Goal: Task Accomplishment & Management: Manage account settings

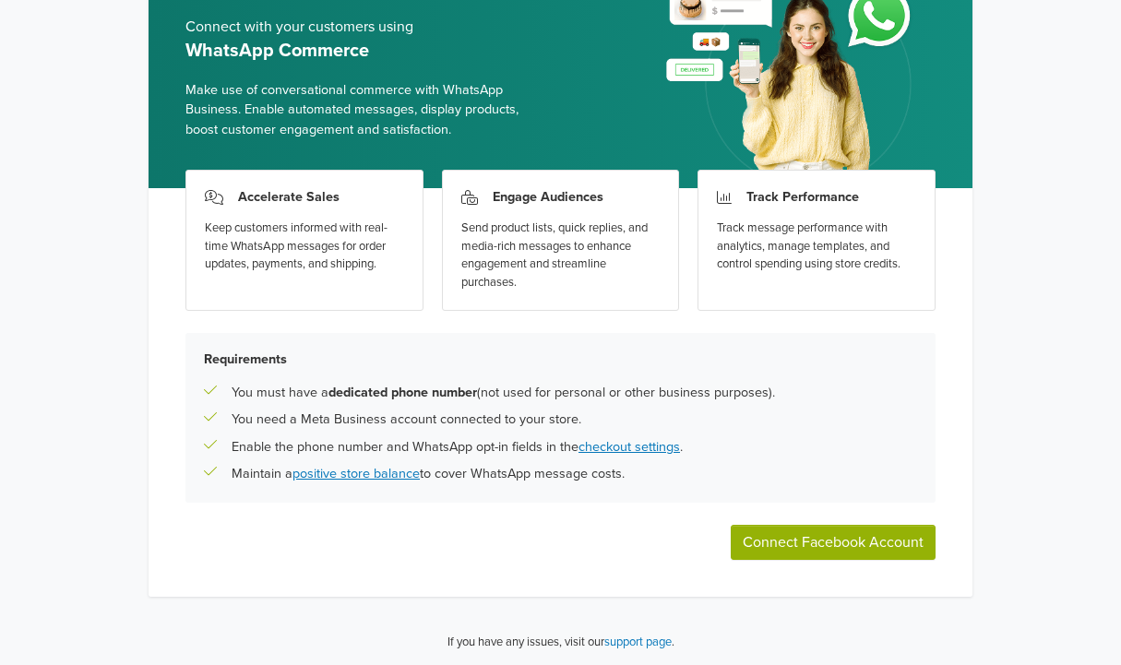
scroll to position [118, 0]
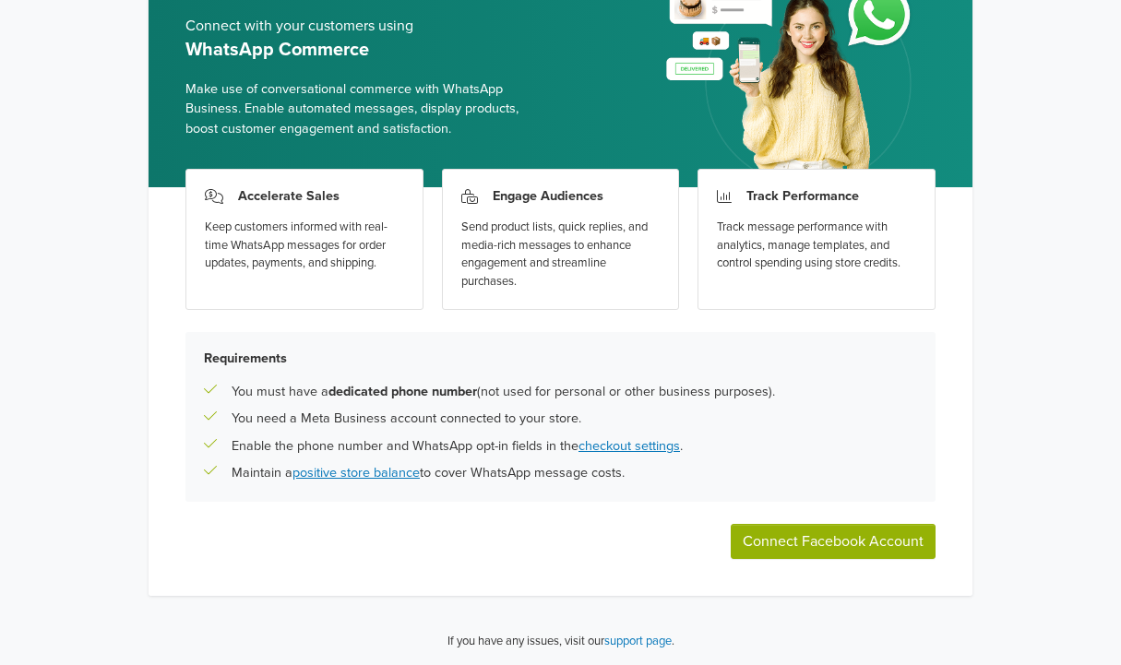
click at [803, 545] on button "Connect Facebook Account" at bounding box center [833, 541] width 205 height 35
click at [847, 545] on button "Connect Facebook Account" at bounding box center [833, 541] width 205 height 35
click at [784, 524] on button "Connect Facebook Account" at bounding box center [833, 541] width 205 height 35
click at [865, 490] on div "Requirements You must have a dedicated phone number (not used for personal or o…" at bounding box center [561, 417] width 750 height 170
click at [802, 542] on button "Connect Facebook Account" at bounding box center [833, 541] width 205 height 35
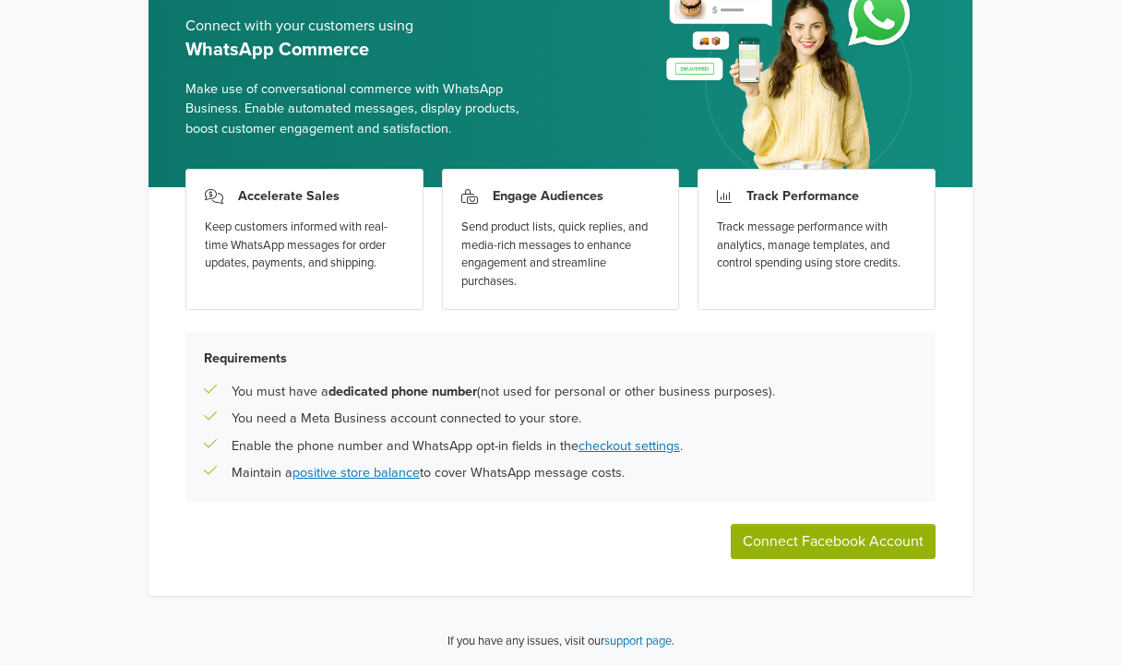
click at [796, 541] on button "Connect Facebook Account" at bounding box center [833, 541] width 205 height 35
drag, startPoint x: 140, startPoint y: 252, endPoint x: 101, endPoint y: 263, distance: 41.2
click at [139, 253] on div "Connect with your customers using WhatsApp Commerce Make use of conversational …" at bounding box center [561, 312] width 854 height 710
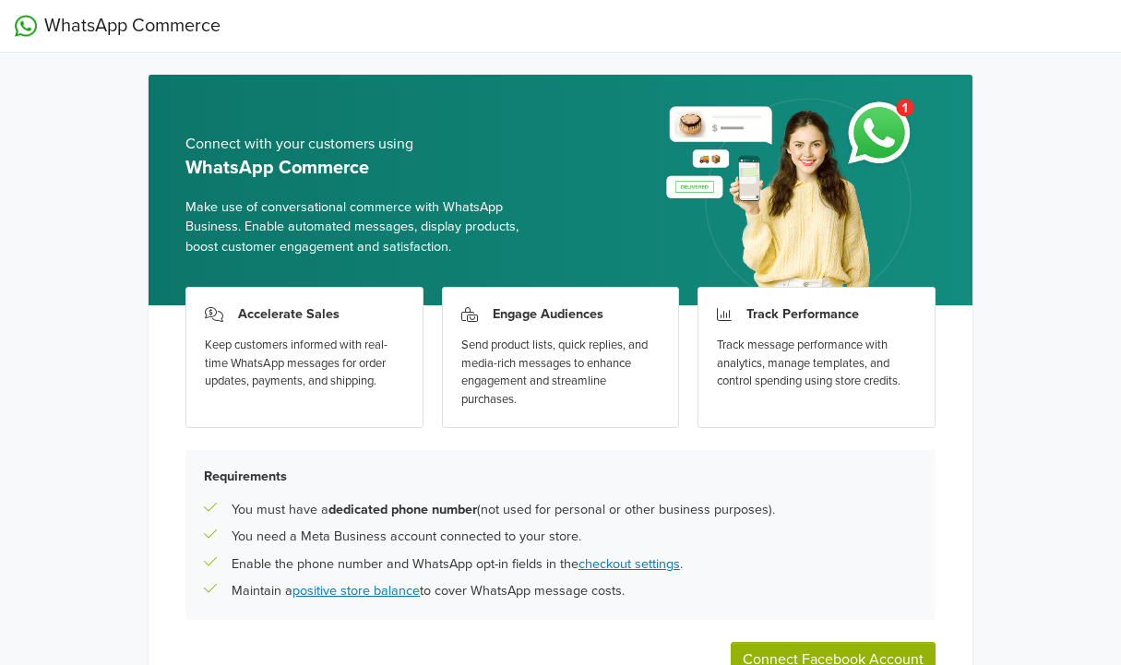
scroll to position [118, 0]
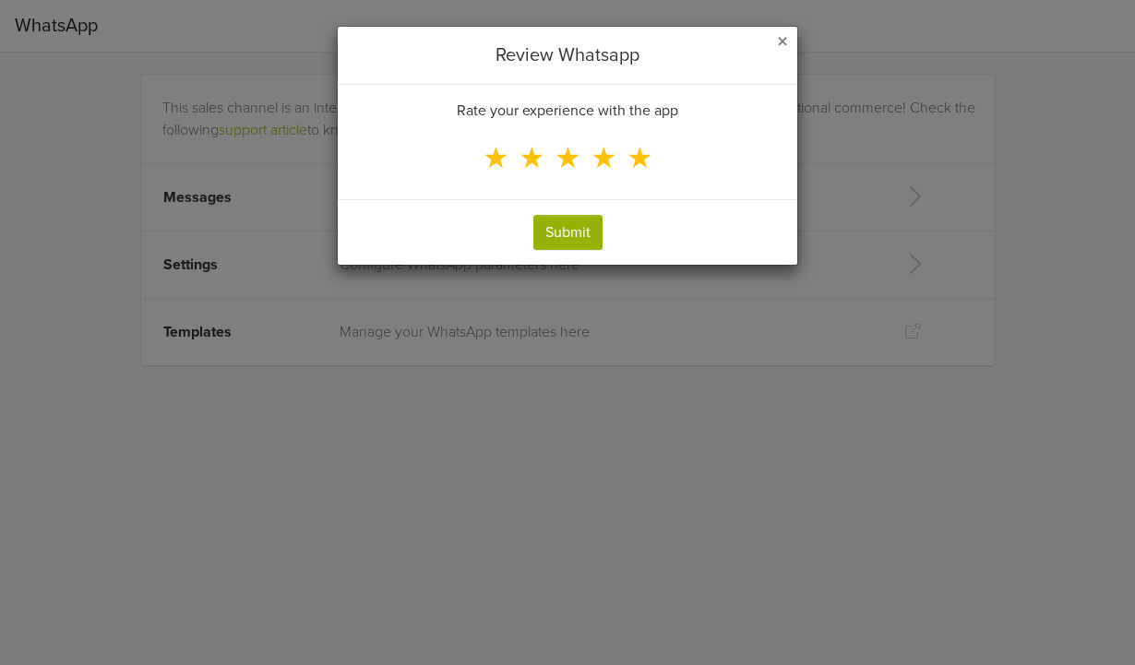
click at [640, 167] on span "★" at bounding box center [640, 158] width 27 height 35
click at [0, 0] on input "★" at bounding box center [0, 0] width 0 height 0
click at [571, 237] on button "Submit" at bounding box center [567, 232] width 69 height 35
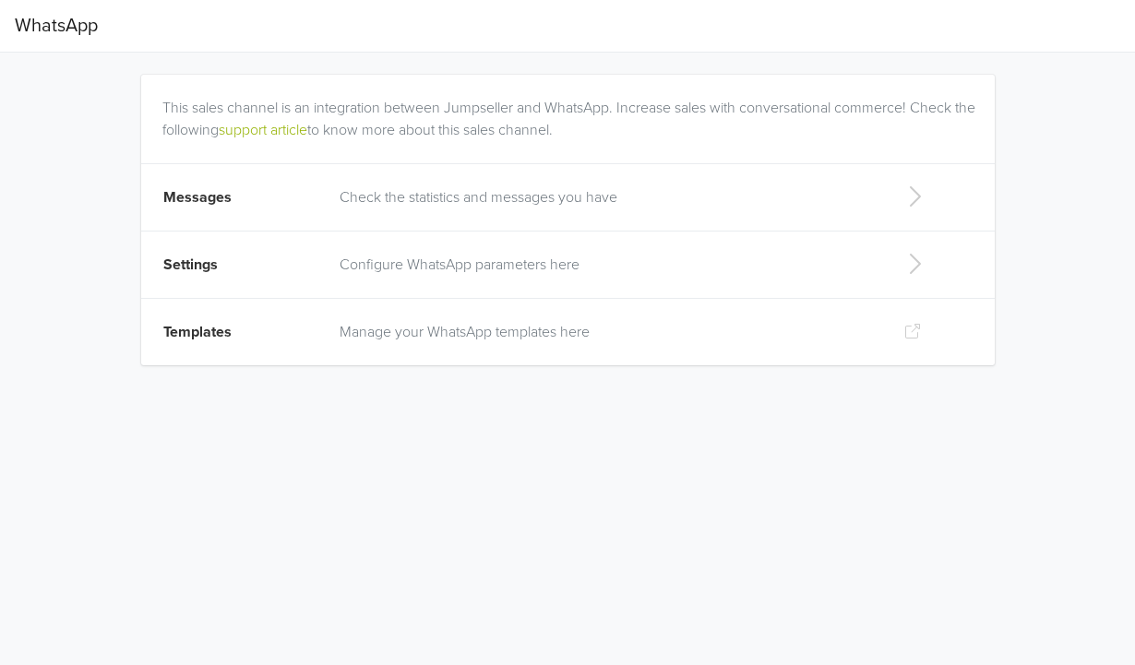
click at [625, 265] on p "Configure WhatsApp parameters here" at bounding box center [606, 265] width 533 height 22
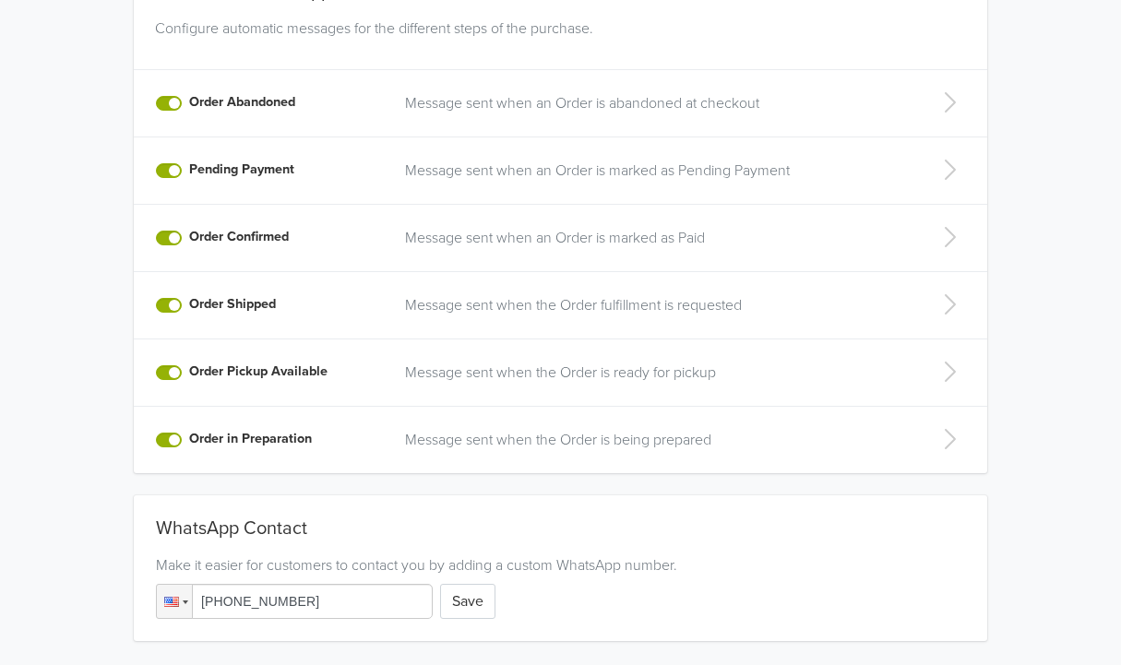
scroll to position [459, 0]
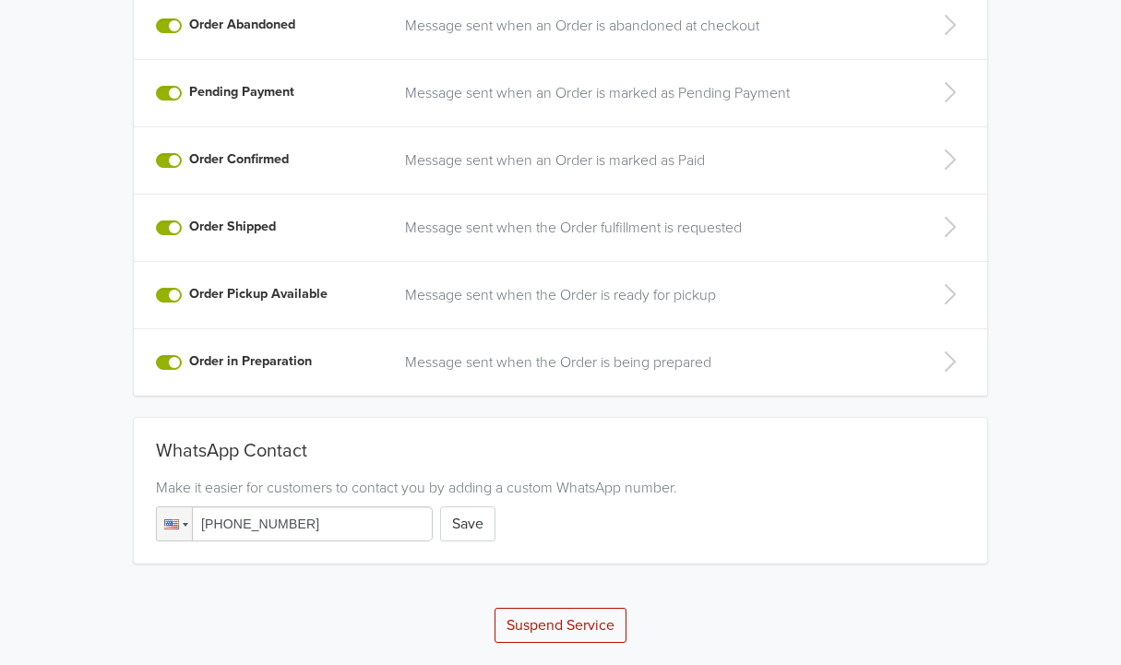
click at [360, 525] on input "[PHONE_NUMBER]" at bounding box center [294, 524] width 277 height 35
drag, startPoint x: 354, startPoint y: 527, endPoint x: 211, endPoint y: 521, distance: 143.2
click at [211, 521] on input "[PHONE_NUMBER]" at bounding box center [294, 524] width 277 height 35
click at [174, 521] on div at bounding box center [171, 525] width 15 height 10
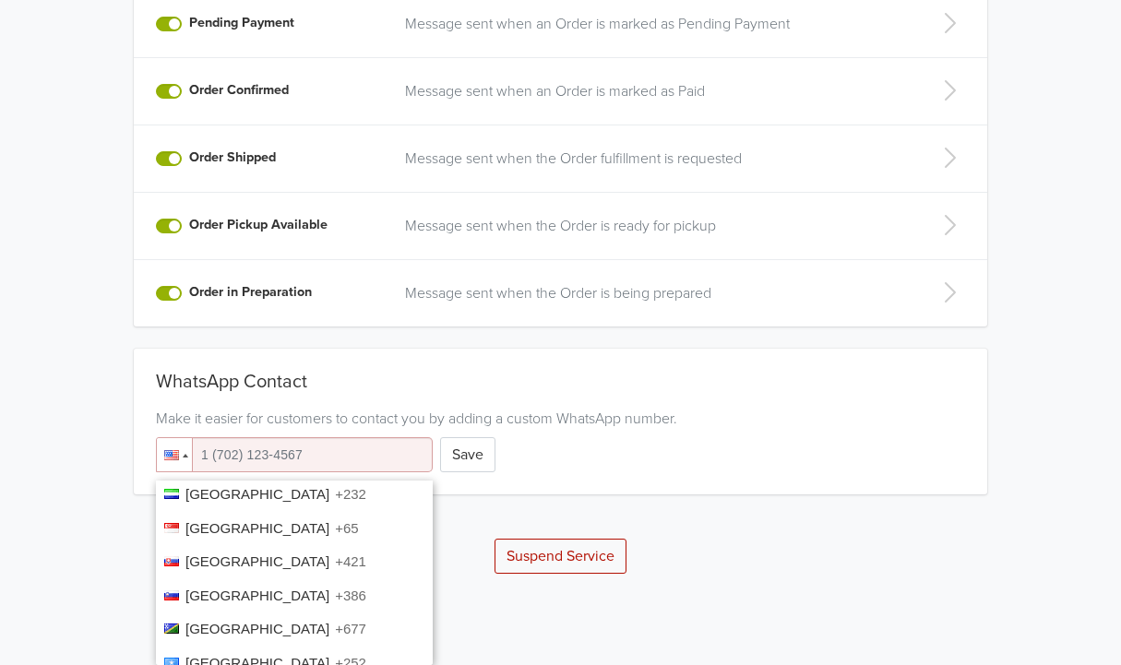
scroll to position [5643, 0]
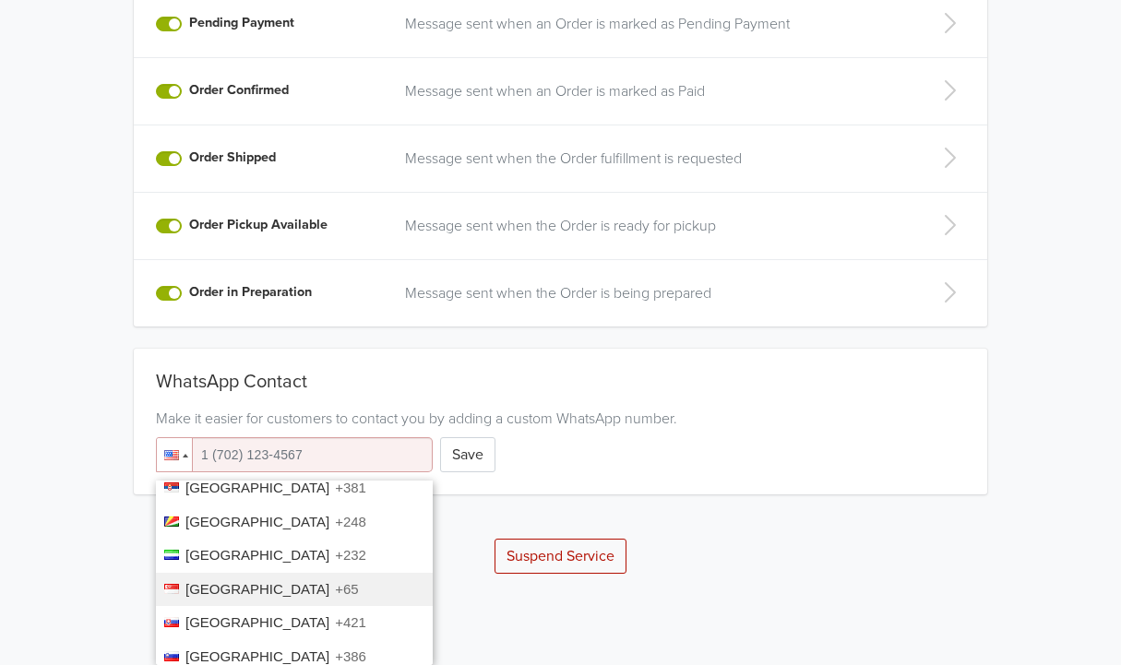
click at [241, 593] on span "[GEOGRAPHIC_DATA]" at bounding box center [258, 589] width 144 height 16
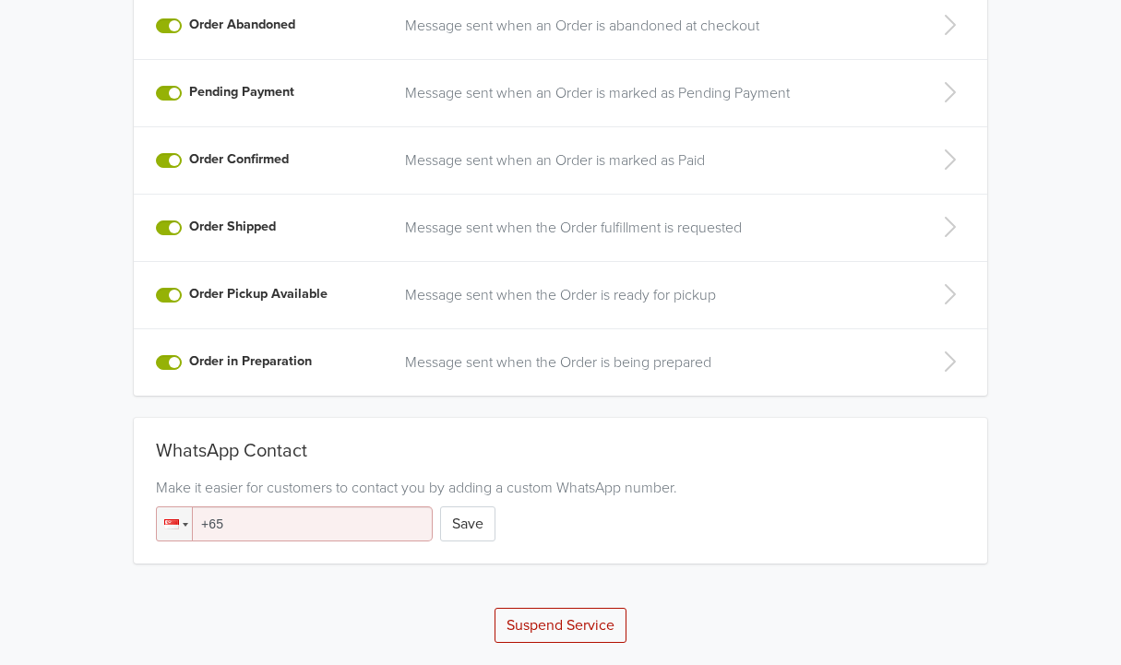
click at [258, 529] on input "+65" at bounding box center [294, 524] width 277 height 35
type input "[PHONE_NUMBER]"
click at [468, 518] on button "Save" at bounding box center [467, 524] width 55 height 35
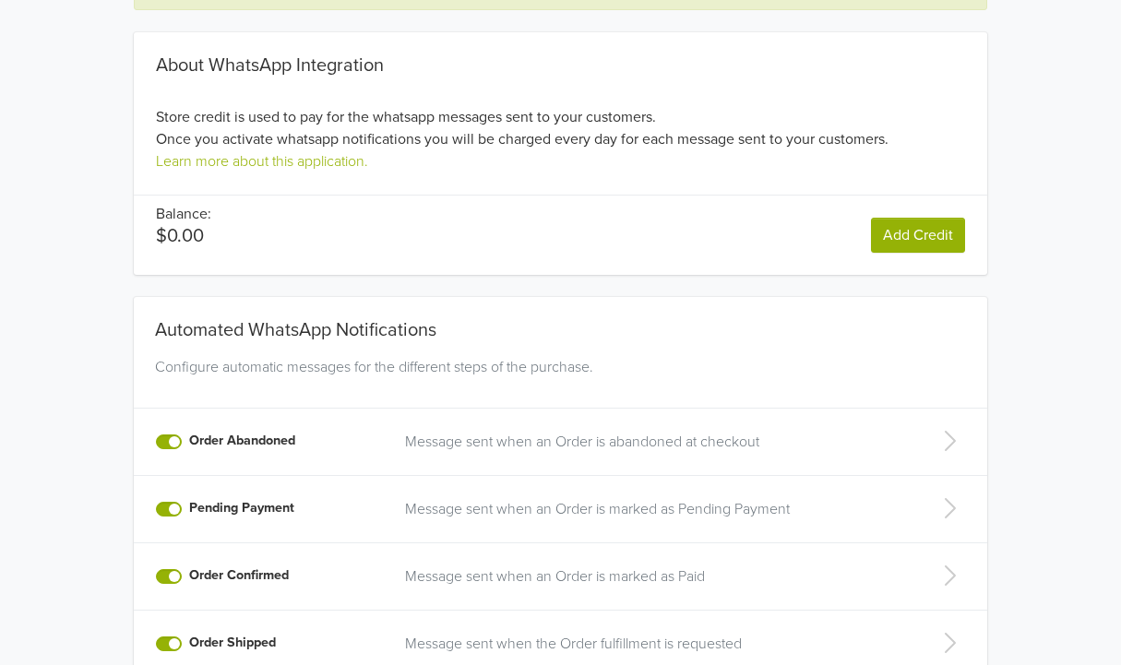
scroll to position [153, 0]
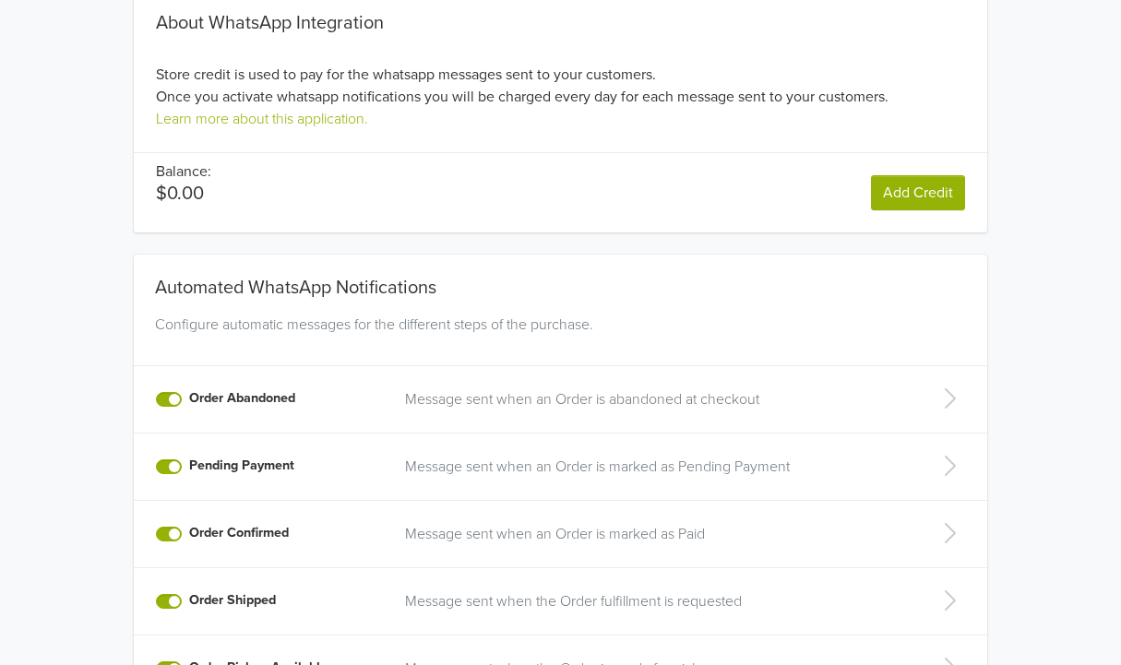
click at [72, 284] on div "Automated WhatsApp Notifications Configure automatic messages for the different…" at bounding box center [561, 501] width 1025 height 537
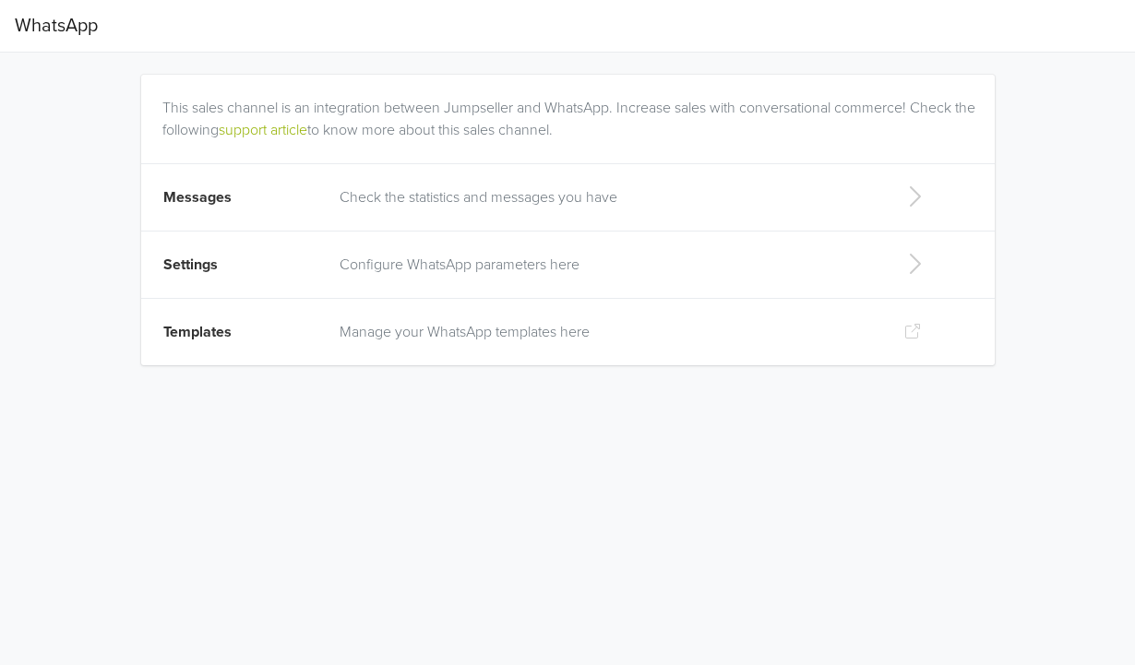
drag, startPoint x: 162, startPoint y: 102, endPoint x: 623, endPoint y: 138, distance: 462.0
click at [623, 138] on div "This sales channel is an integration between Jumpseller and WhatsApp. Increase …" at bounding box center [571, 108] width 819 height 66
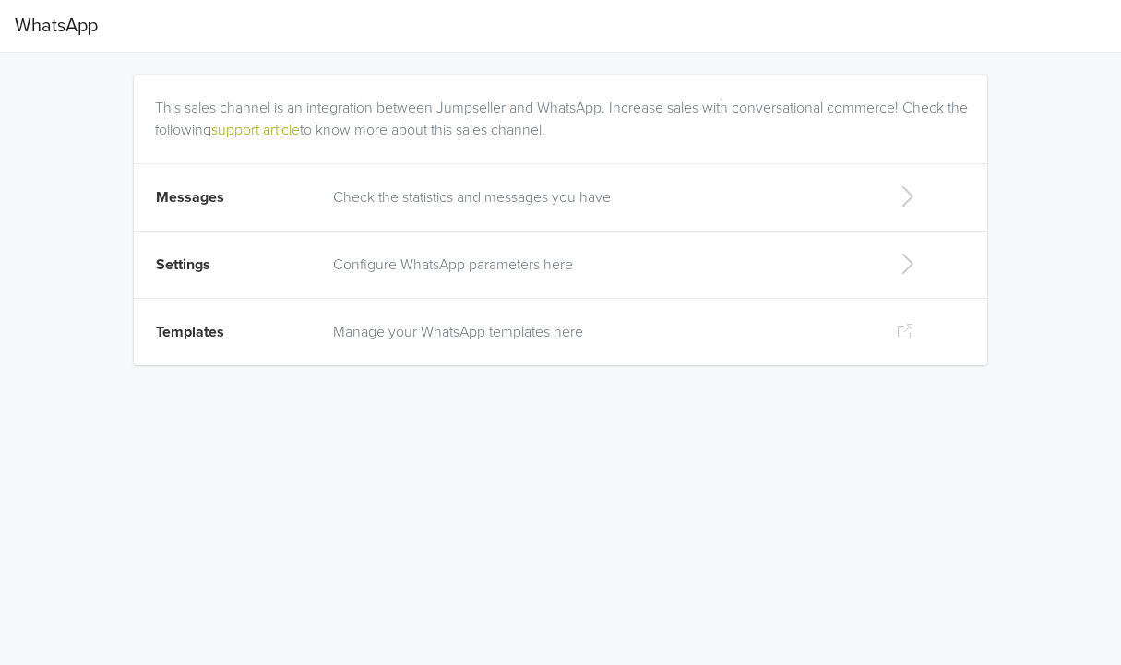
click at [743, 388] on html "WhatsApp This sales channel is an integration between Jumpseller and WhatsApp. …" at bounding box center [560, 194] width 1121 height 388
click at [521, 195] on p "Check the statistics and messages you have" at bounding box center [599, 197] width 533 height 22
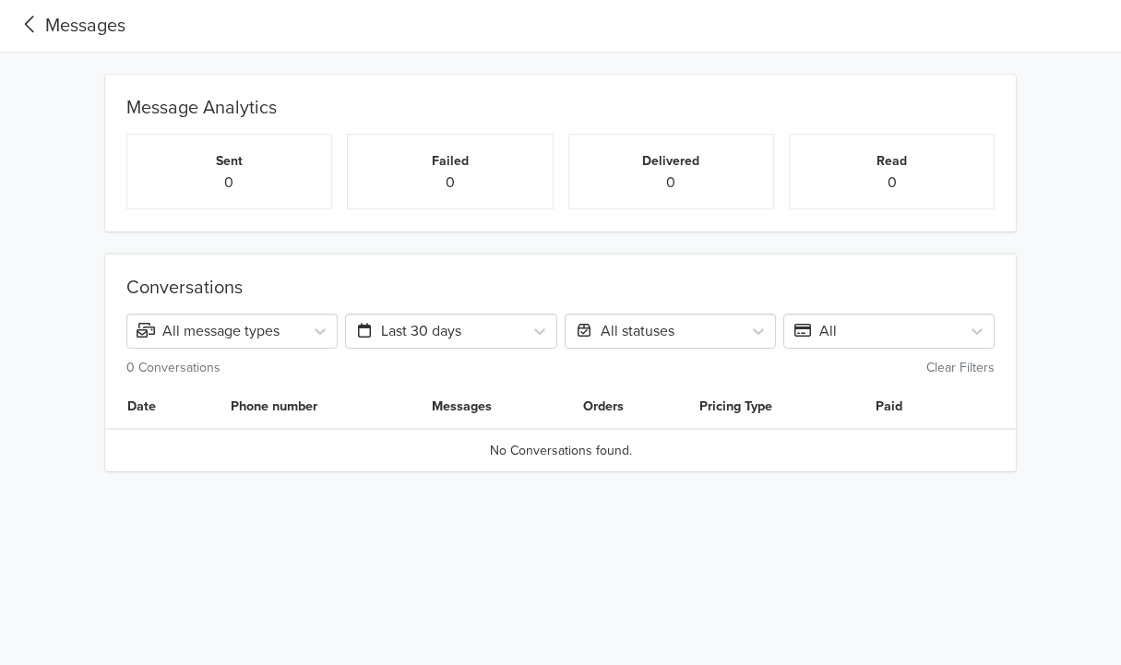
click at [342, 248] on div "Conversations All message types Last 30 days All statuses All 0 Conversations C…" at bounding box center [561, 352] width 1094 height 240
click at [45, 27] on div "Messages" at bounding box center [70, 26] width 111 height 28
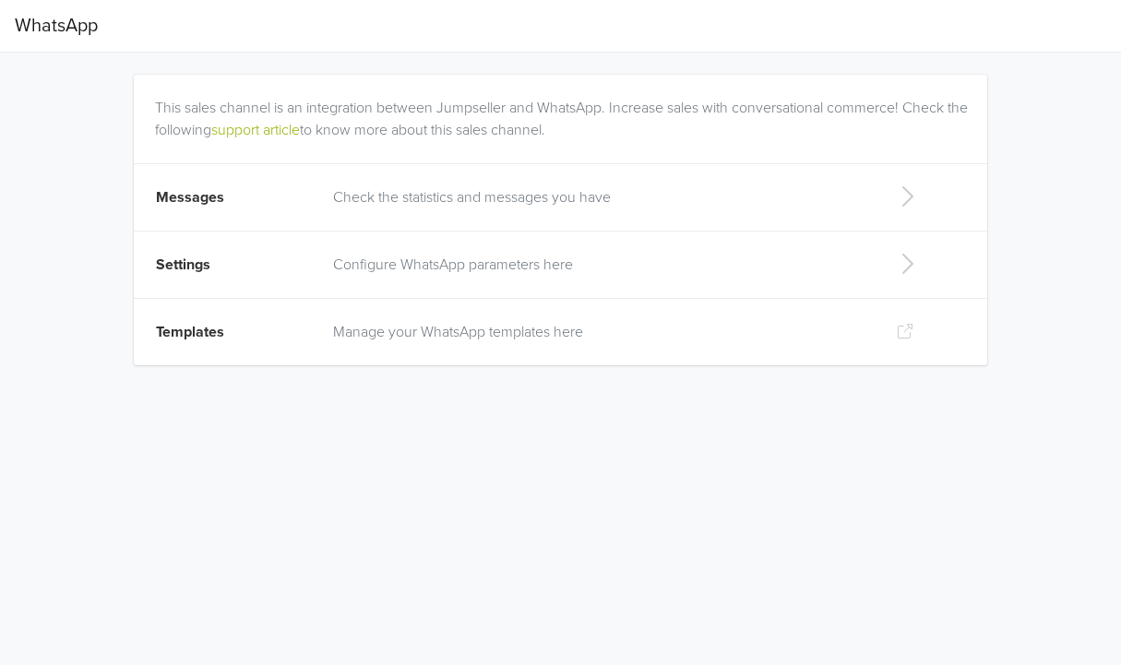
click at [420, 327] on p "Manage your WhatsApp templates here" at bounding box center [599, 332] width 533 height 22
click at [468, 260] on p "Configure WhatsApp parameters here" at bounding box center [599, 265] width 533 height 22
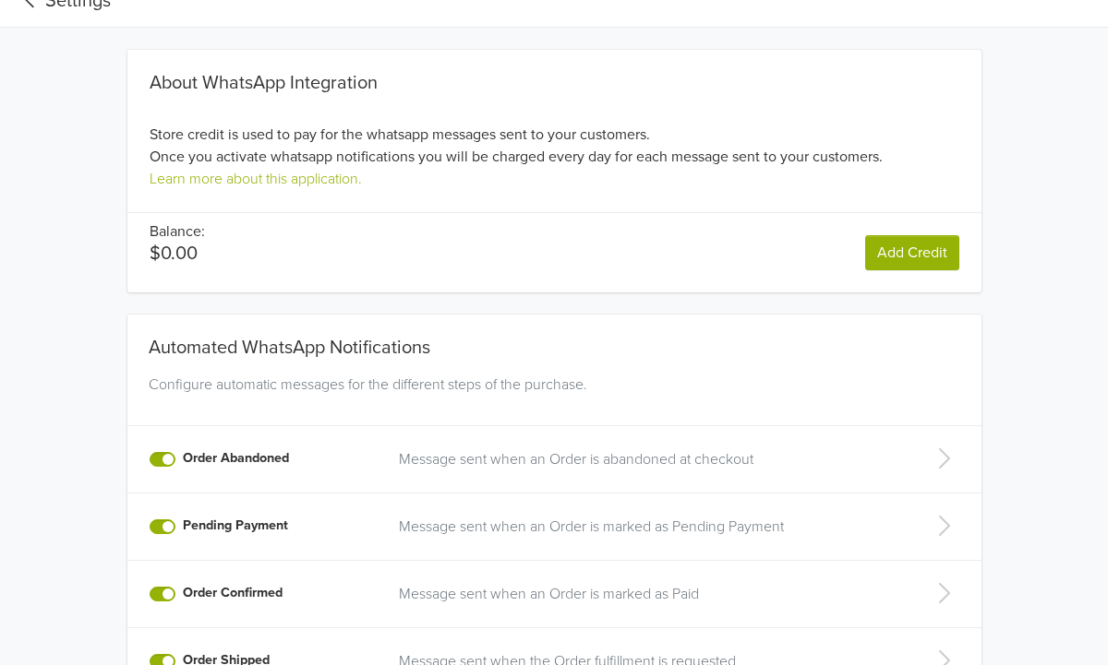
scroll to position [39, 0]
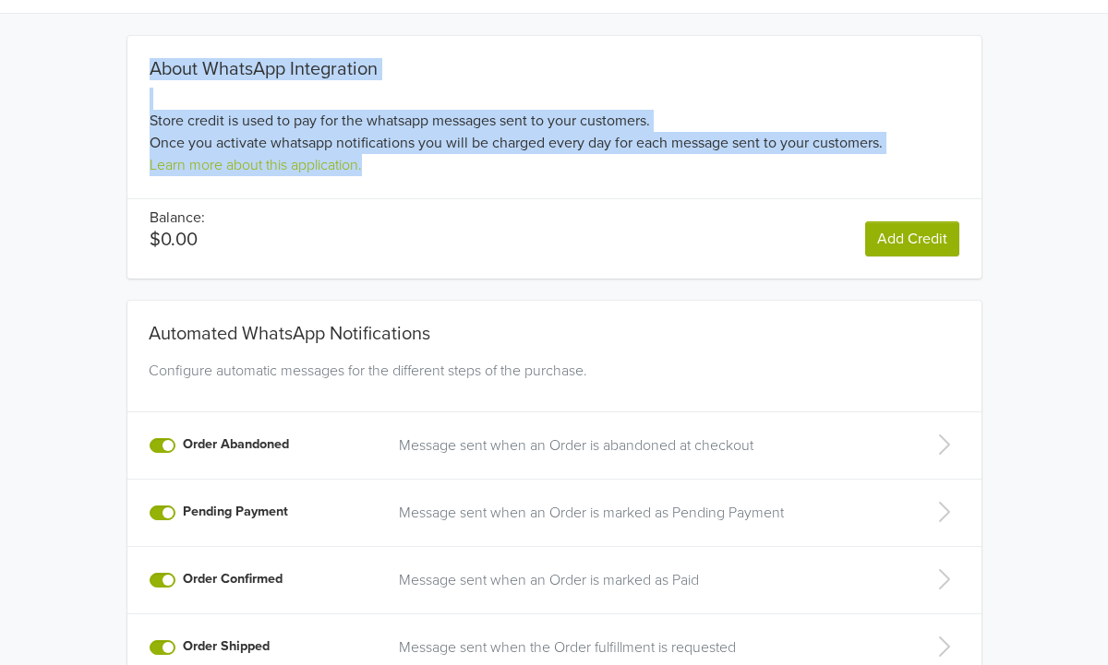
drag, startPoint x: 147, startPoint y: 68, endPoint x: 401, endPoint y: 171, distance: 273.7
click at [401, 171] on div "About WhatsApp Integration Store credit is used to pay for the whatsapp message…" at bounding box center [554, 117] width 854 height 118
click at [300, 273] on div "About WhatsApp Integration Store credit is used to pay for the whatsapp message…" at bounding box center [554, 157] width 854 height 243
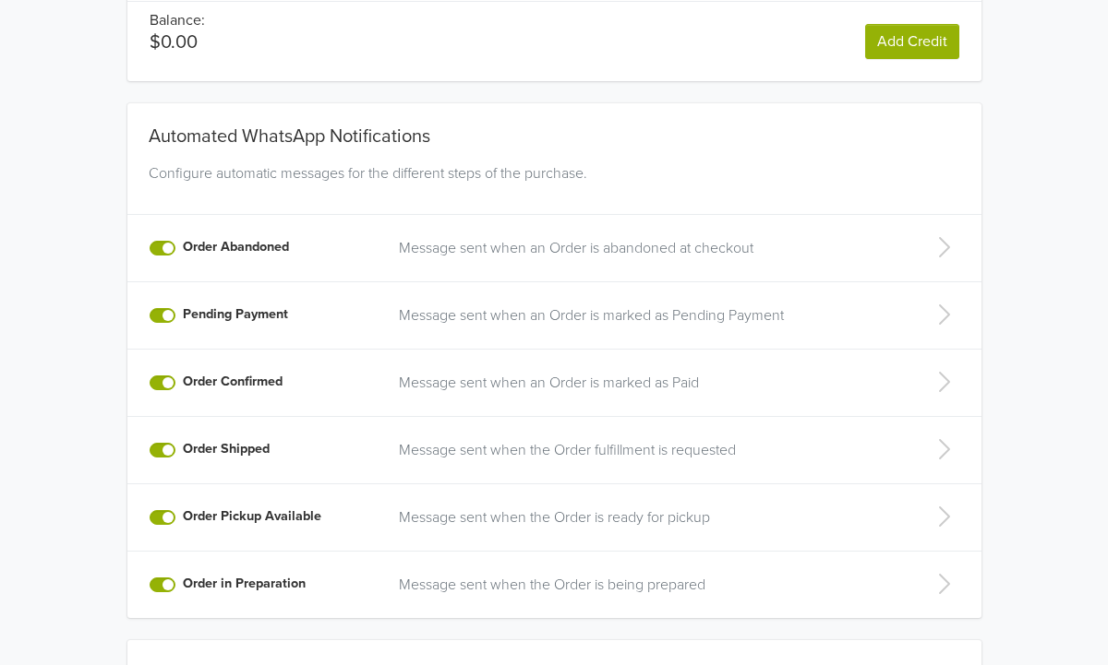
scroll to position [285, 0]
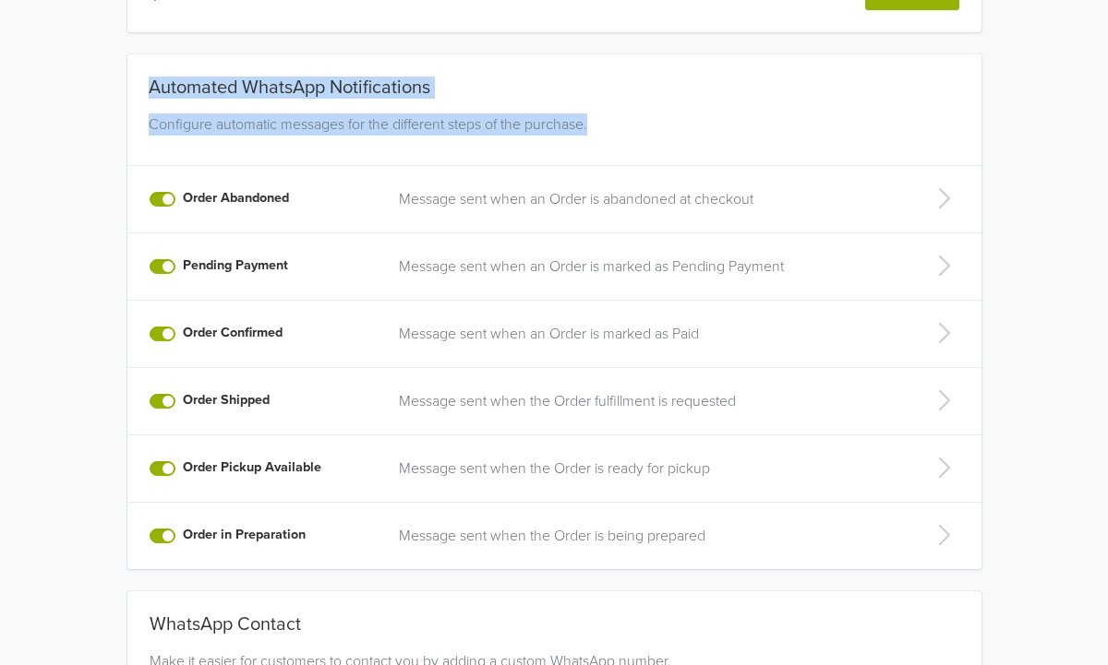
drag, startPoint x: 145, startPoint y: 80, endPoint x: 603, endPoint y: 125, distance: 459.9
click at [603, 125] on div "Automated WhatsApp Notifications Configure automatic messages for the different…" at bounding box center [554, 311] width 854 height 515
click at [631, 102] on div "Automated WhatsApp Notifications" at bounding box center [554, 80] width 826 height 52
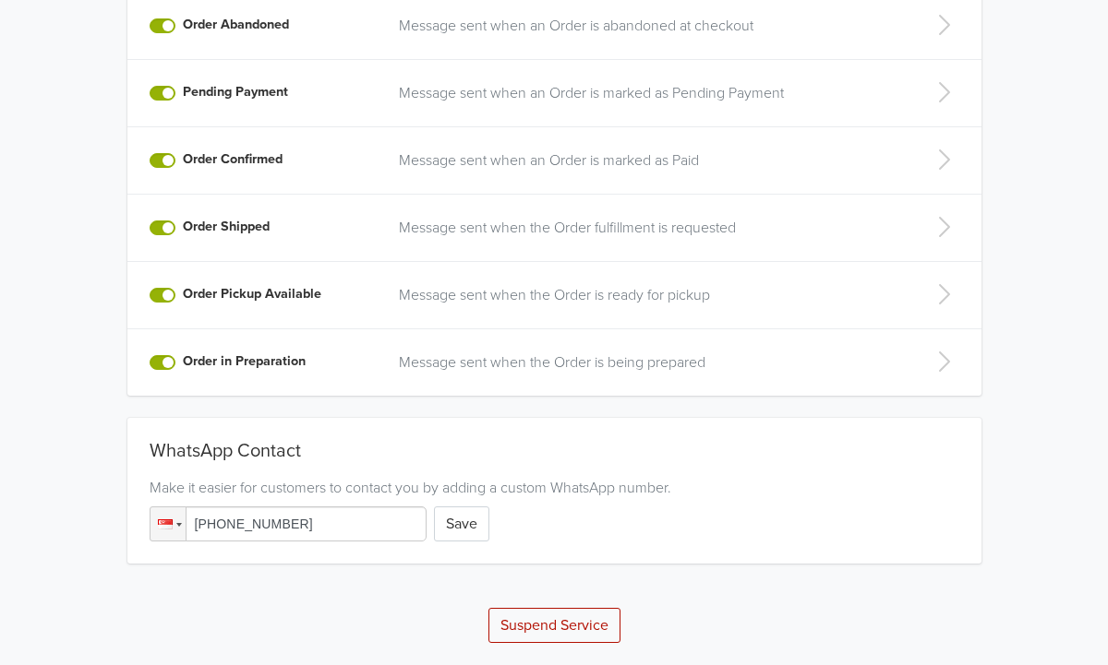
scroll to position [438, 0]
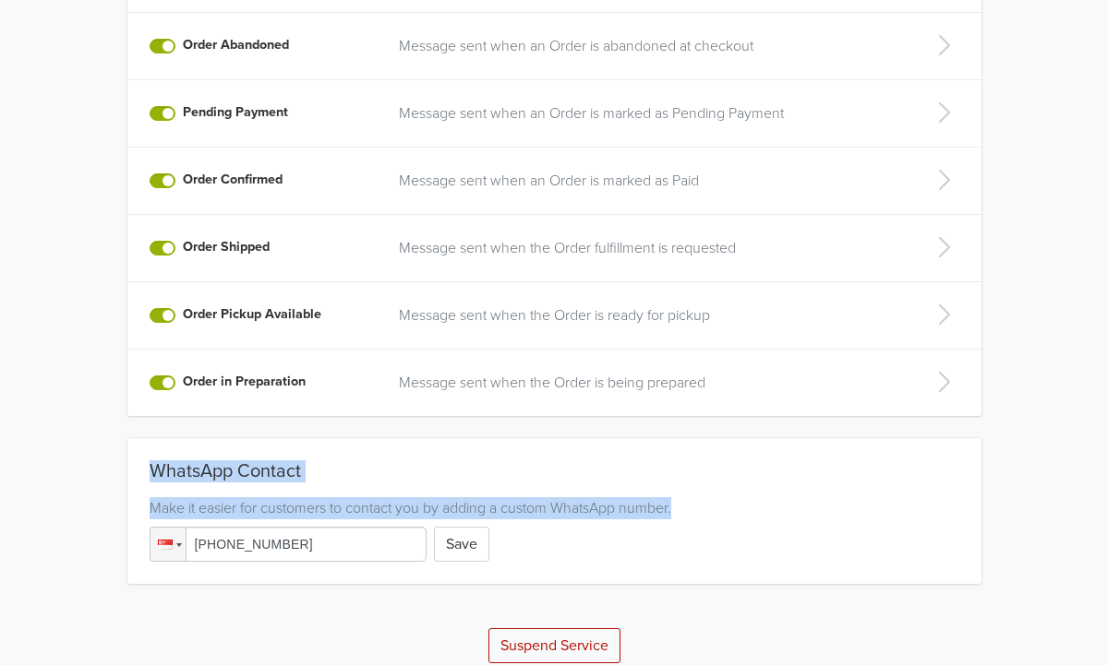
drag, startPoint x: 151, startPoint y: 469, endPoint x: 780, endPoint y: 502, distance: 629.4
click at [780, 502] on div "WhatsApp Contact Make it easier for customers to contact you by adding a custom…" at bounding box center [554, 512] width 854 height 102
click at [741, 479] on div "WhatsApp Contact" at bounding box center [554, 476] width 809 height 30
